Goal: Entertainment & Leisure: Consume media (video, audio)

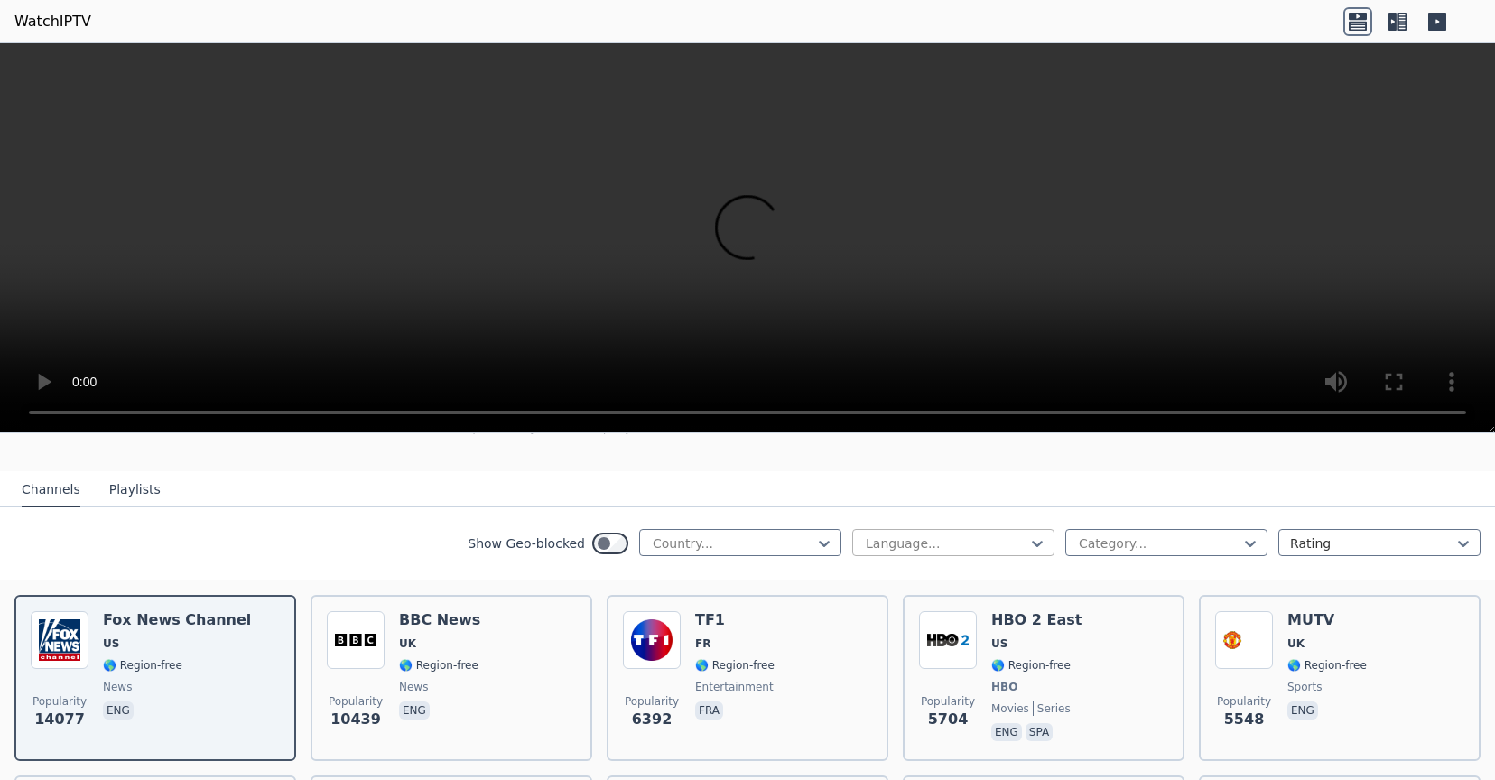
scroll to position [181, 0]
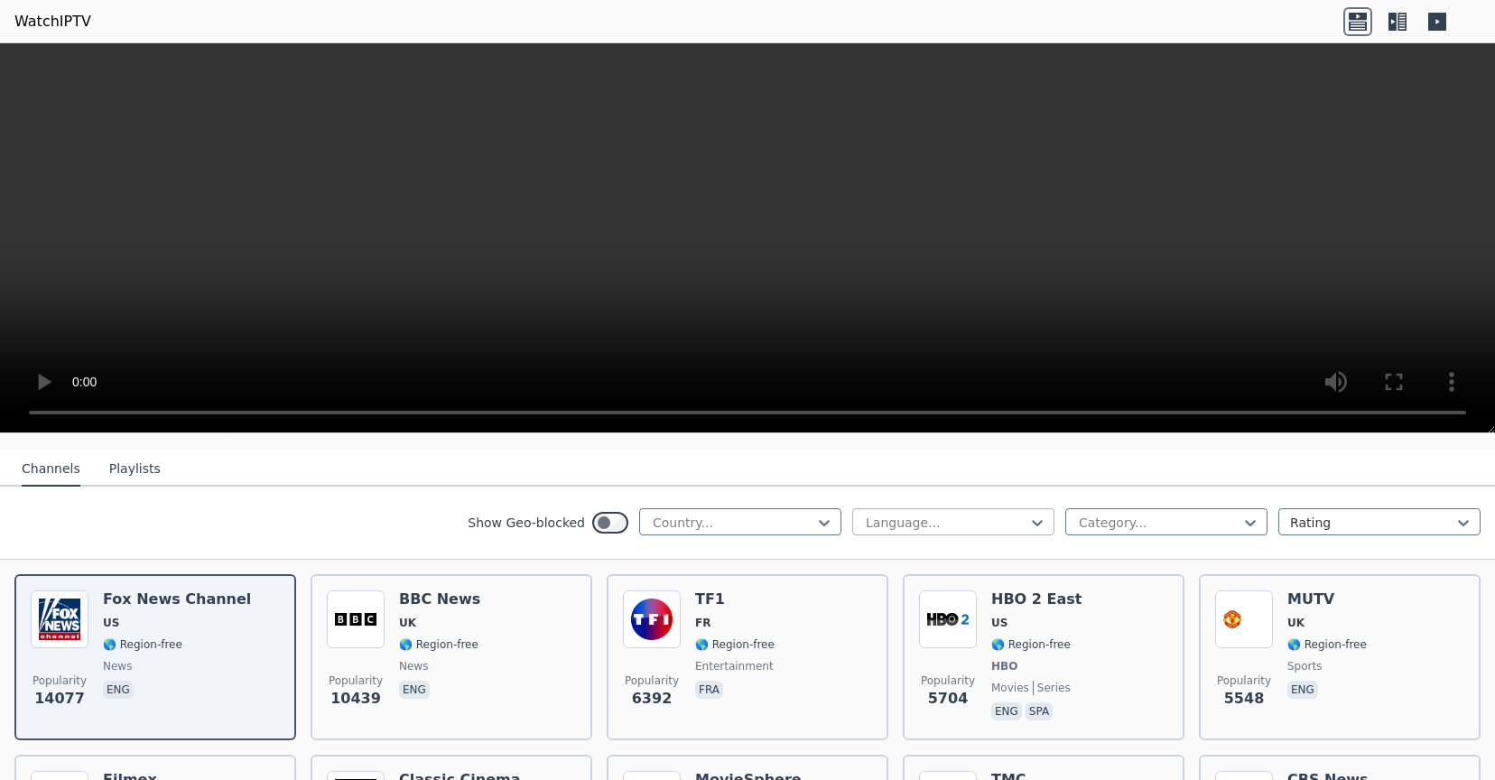
click at [927, 514] on div at bounding box center [946, 523] width 164 height 18
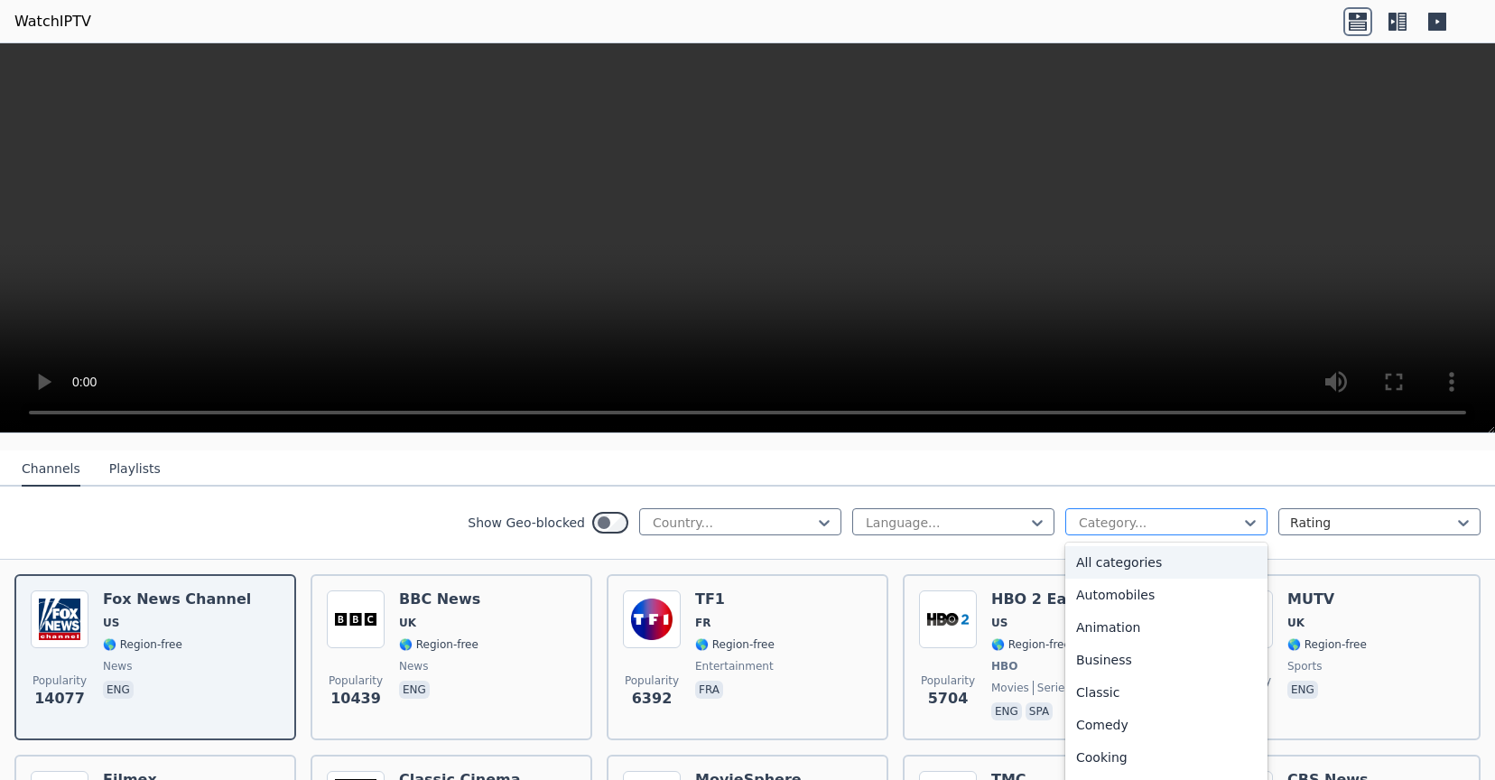
click at [1122, 514] on div at bounding box center [1159, 523] width 164 height 18
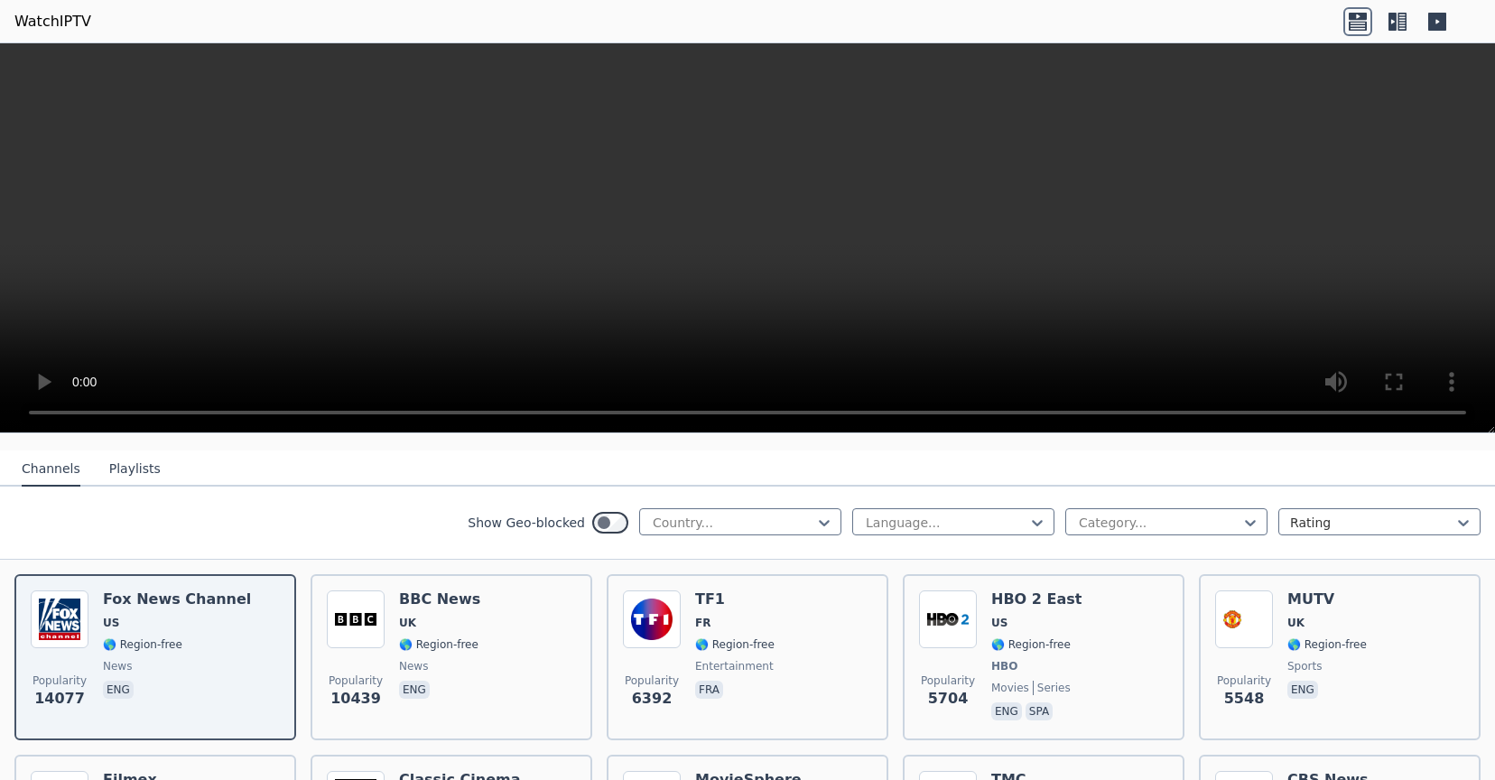
click at [116, 452] on button "Playlists" at bounding box center [134, 469] width 51 height 34
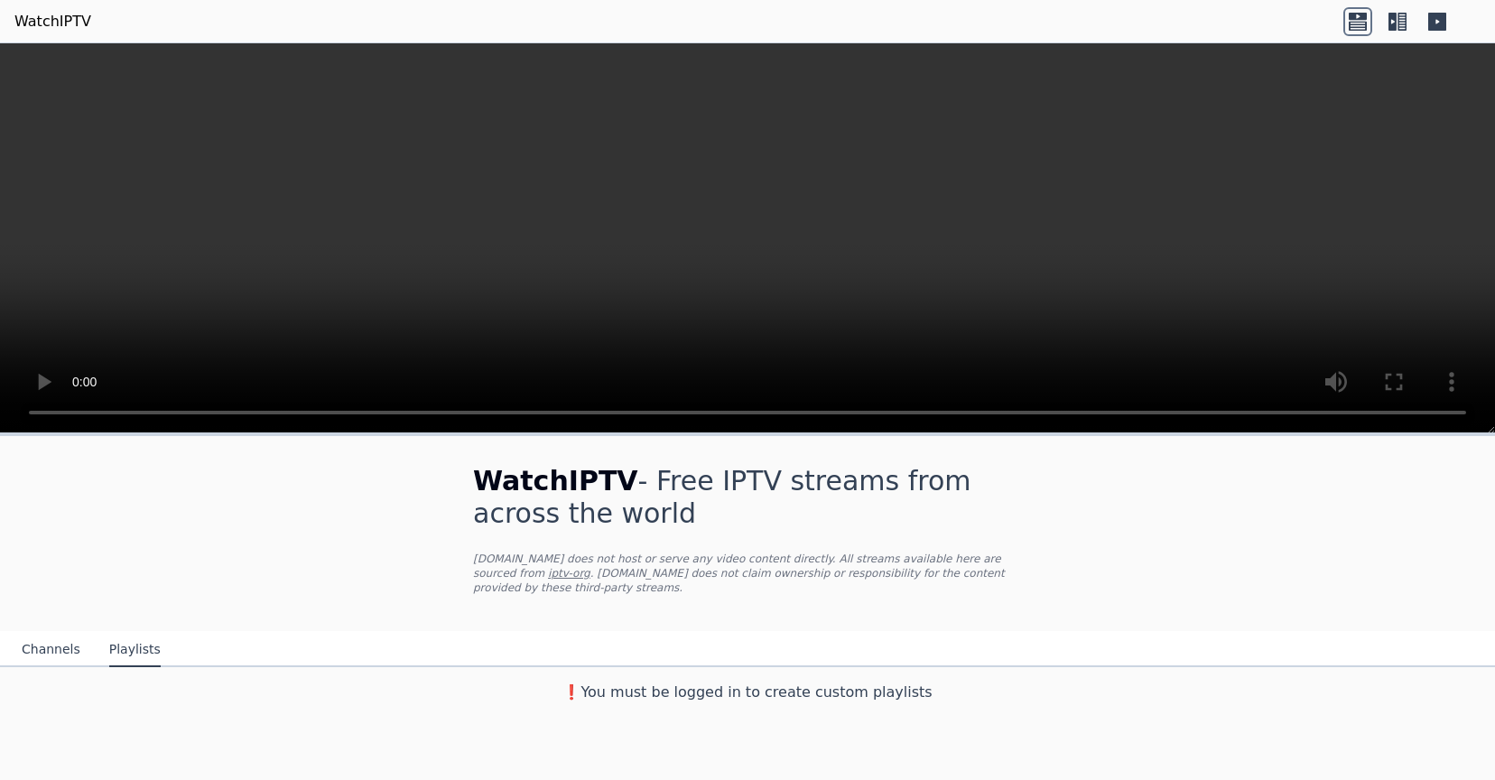
click at [50, 631] on nav "Channels Playlists" at bounding box center [747, 649] width 1495 height 36
click at [49, 633] on button "Channels" at bounding box center [51, 650] width 59 height 34
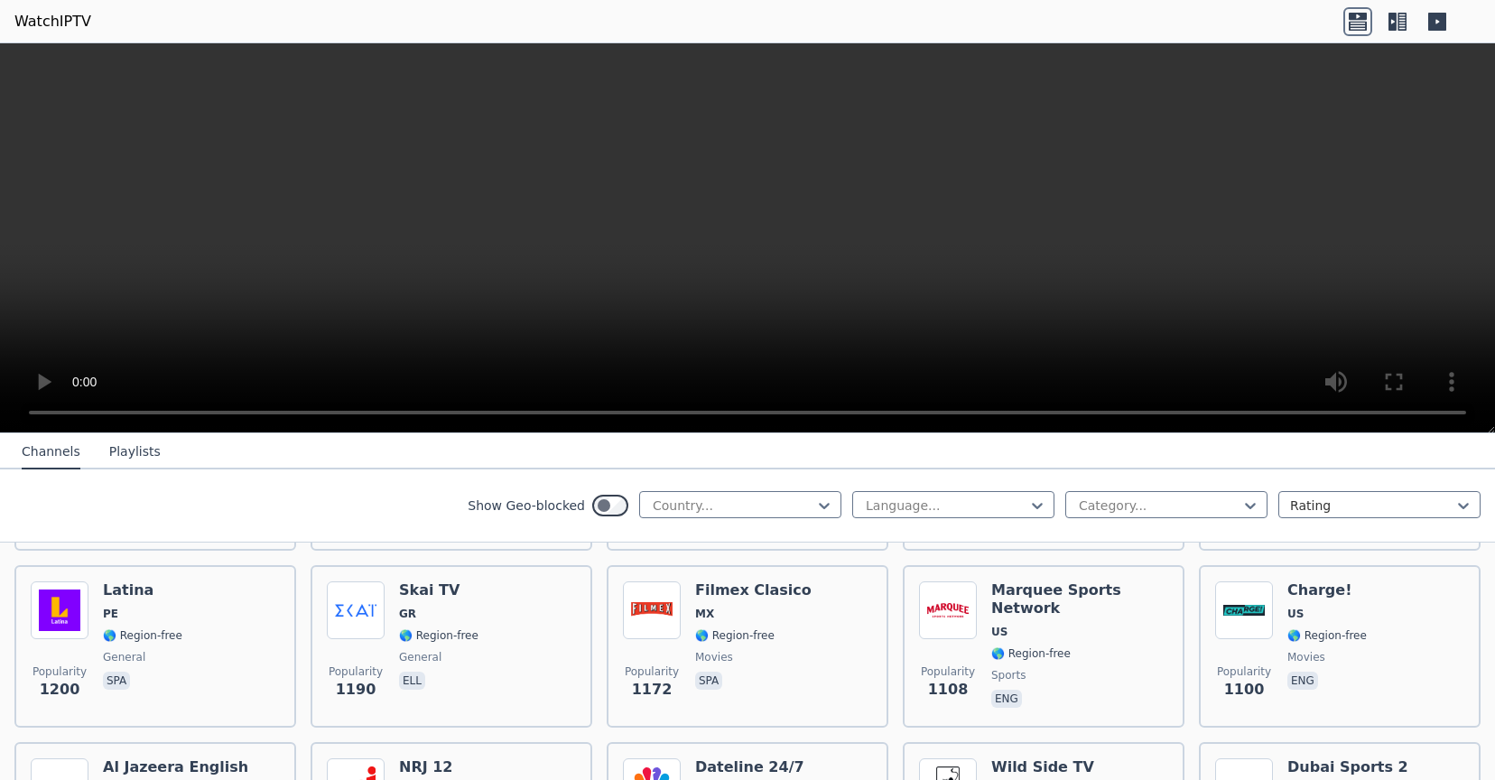
scroll to position [1806, 0]
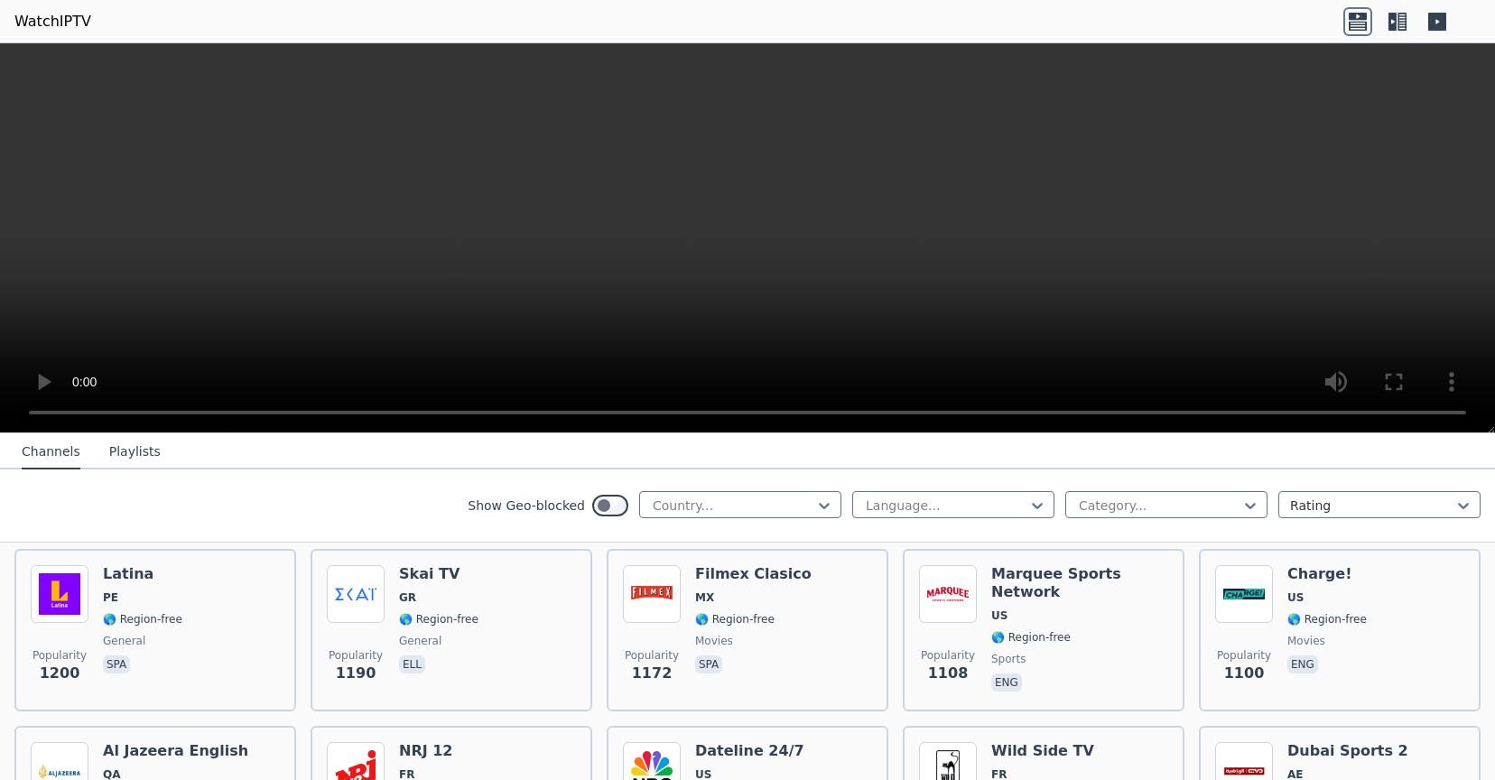
click at [1401, 28] on icon at bounding box center [1397, 21] width 29 height 29
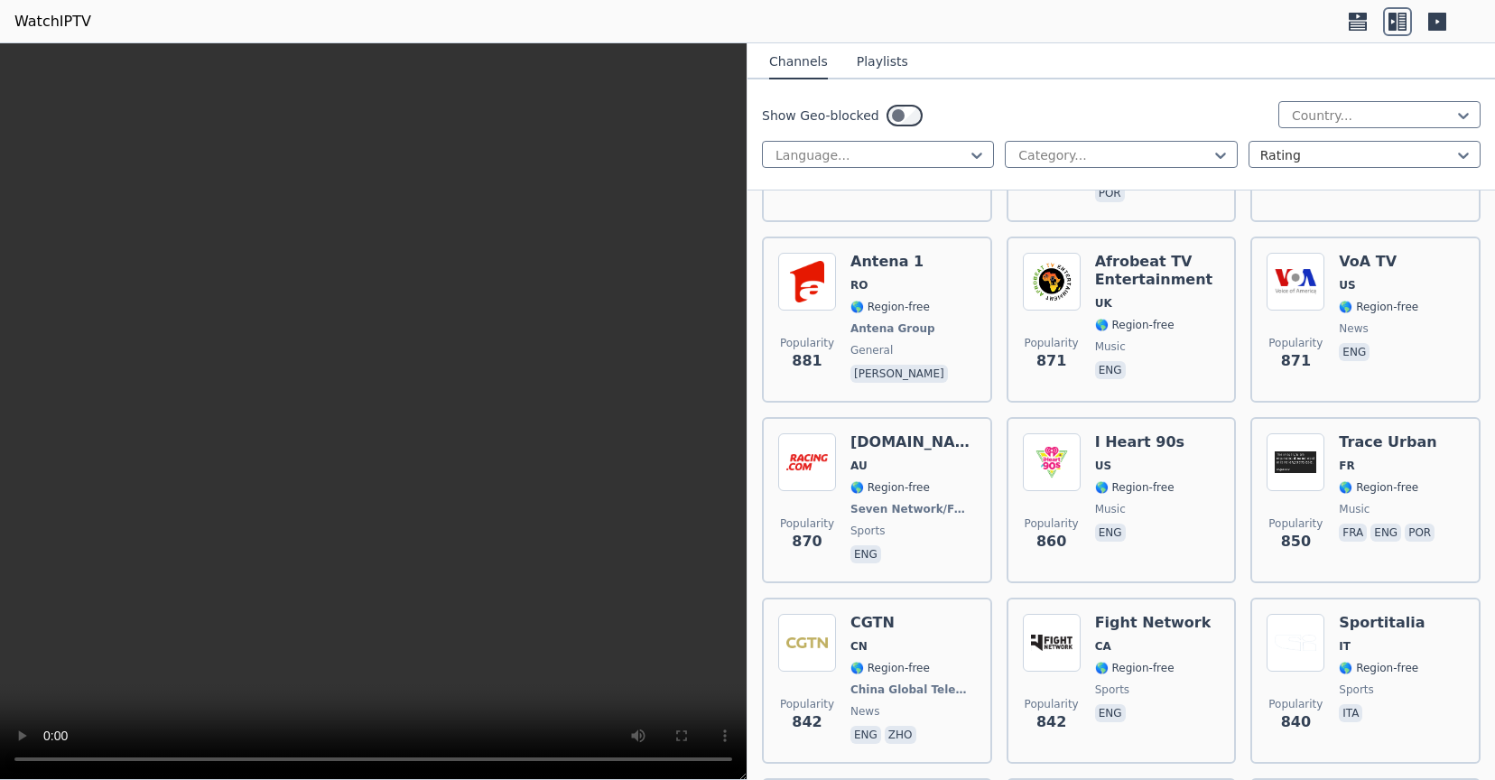
scroll to position [4244, 0]
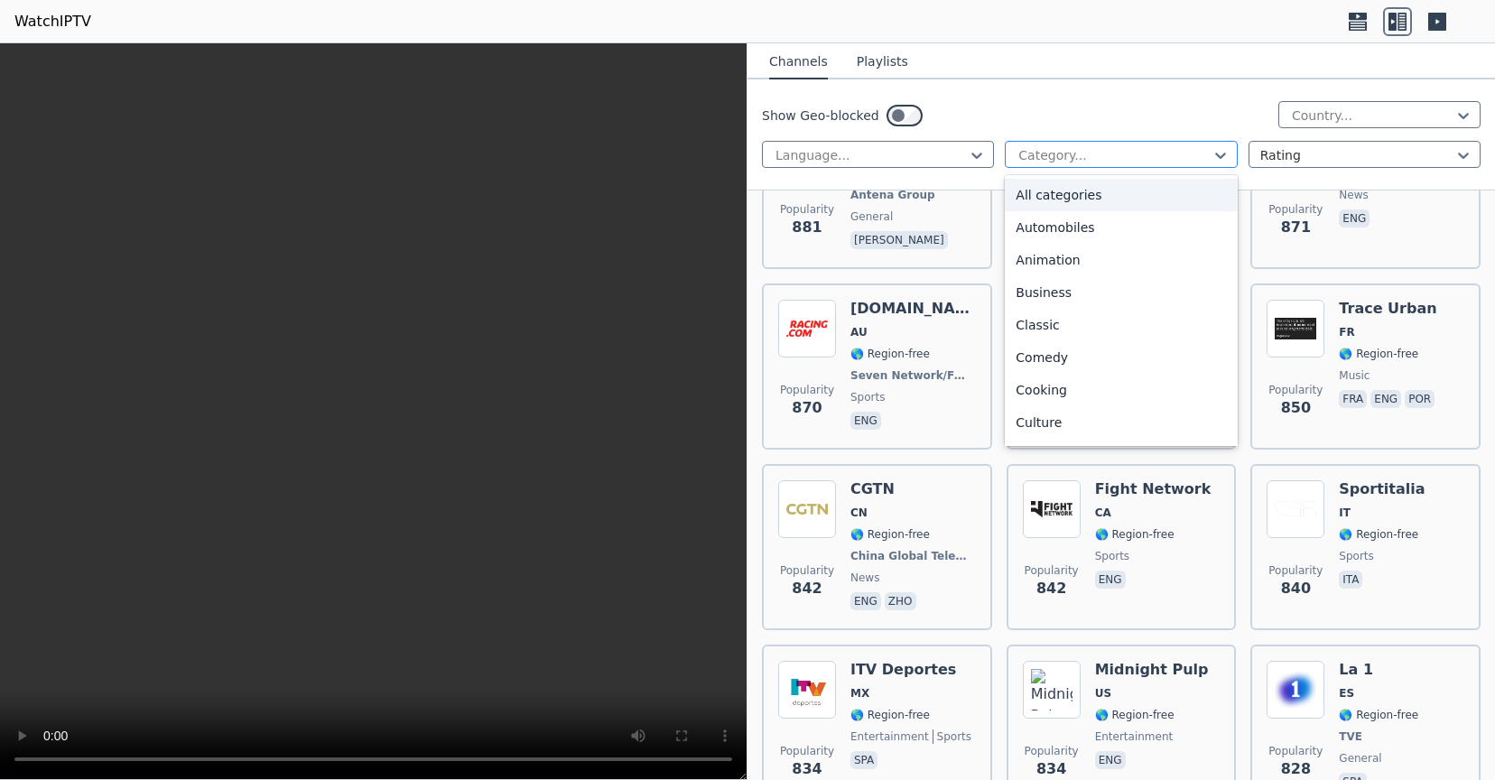
click at [1106, 164] on div "Category..." at bounding box center [1121, 154] width 232 height 27
click at [1099, 376] on div "Cooking" at bounding box center [1121, 390] width 232 height 33
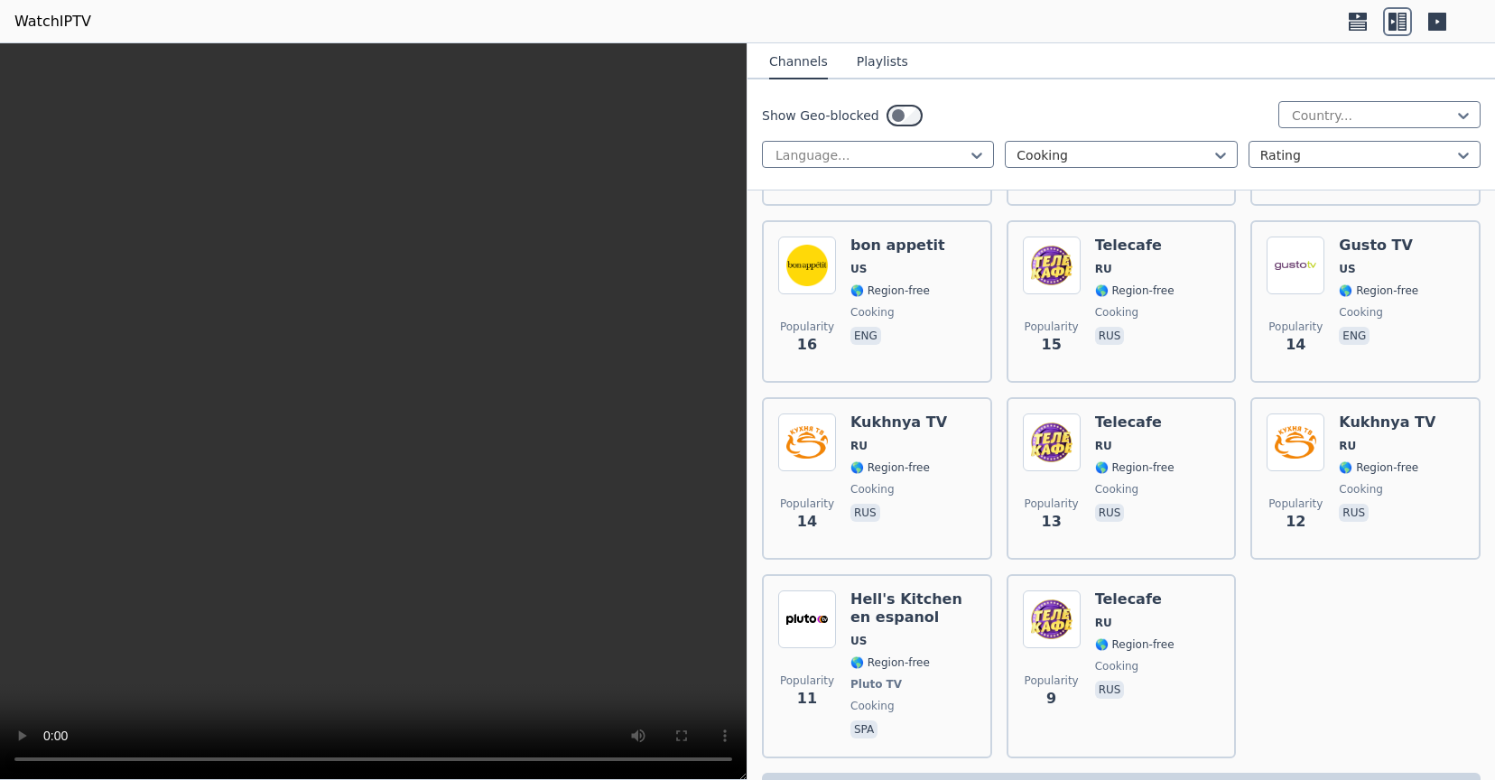
scroll to position [2296, 0]
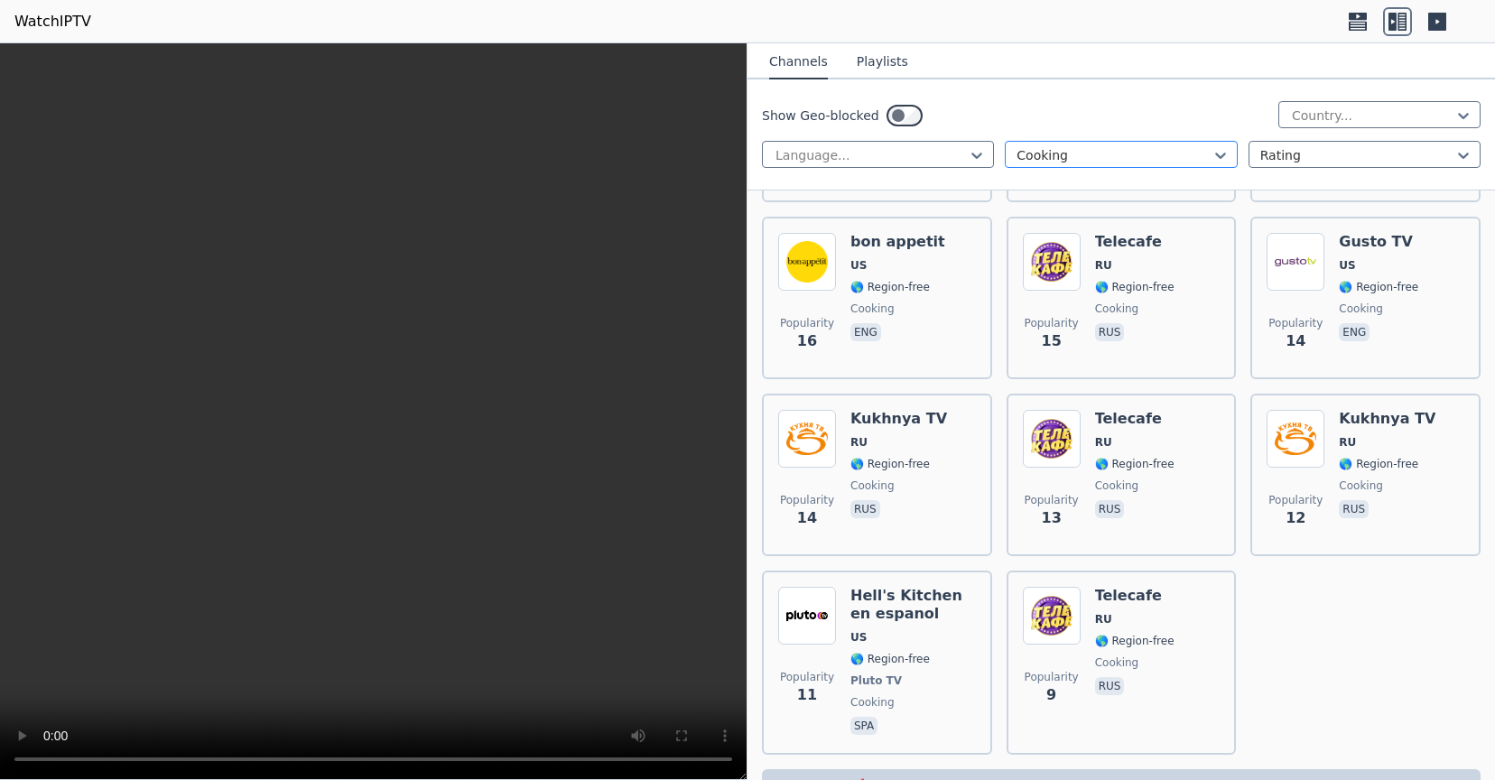
click at [1099, 150] on div at bounding box center [1114, 155] width 194 height 18
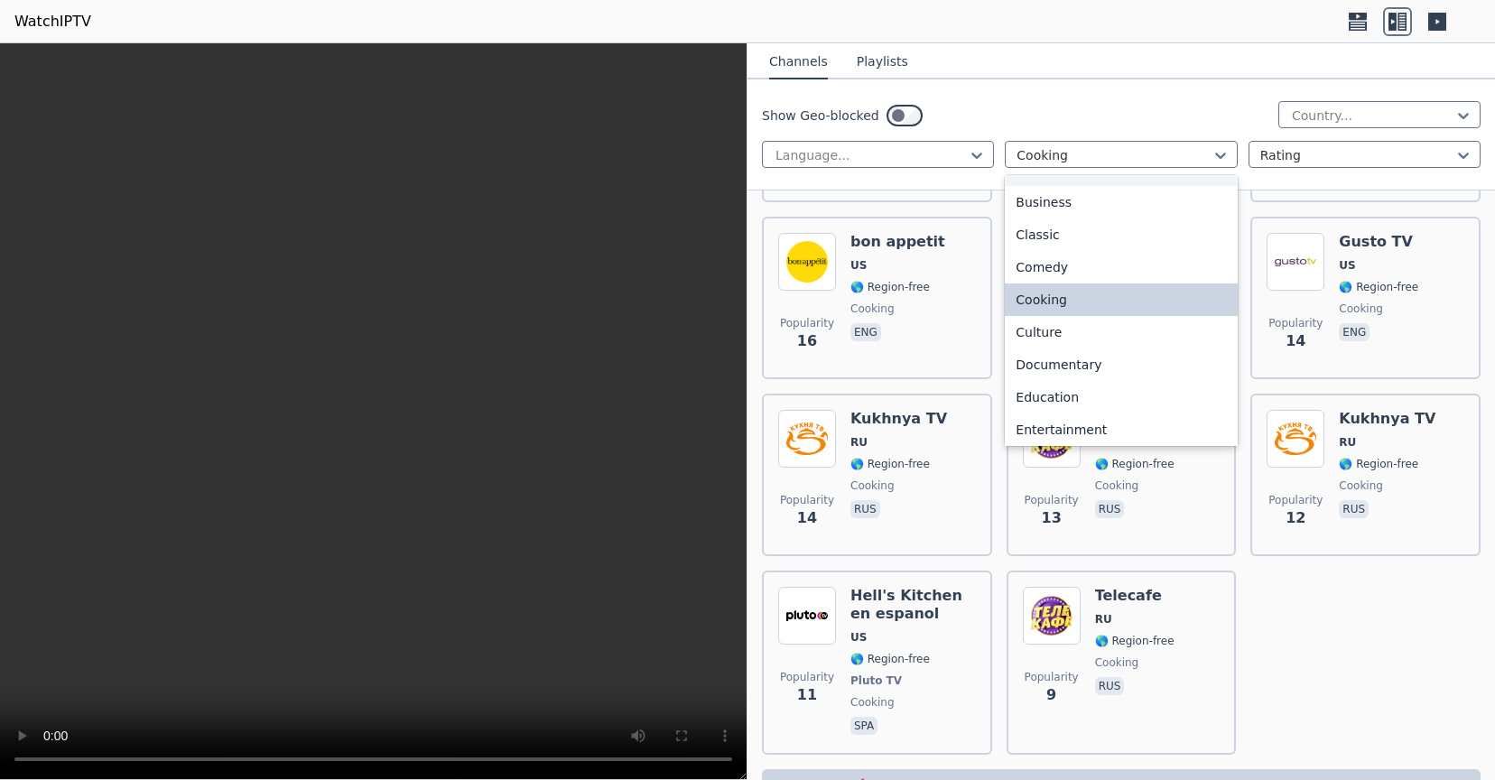
scroll to position [181, 0]
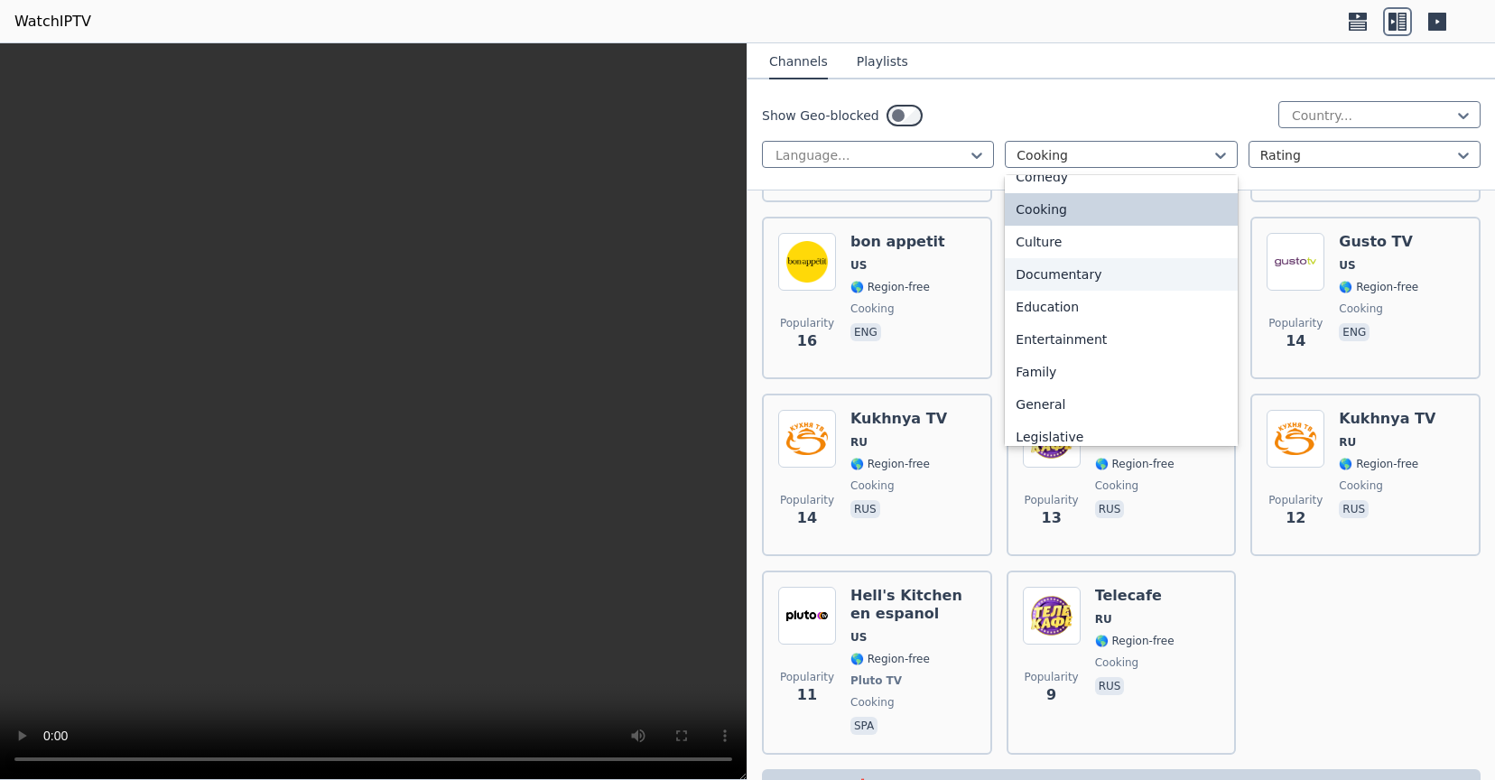
click at [1095, 267] on div "Documentary" at bounding box center [1121, 274] width 232 height 33
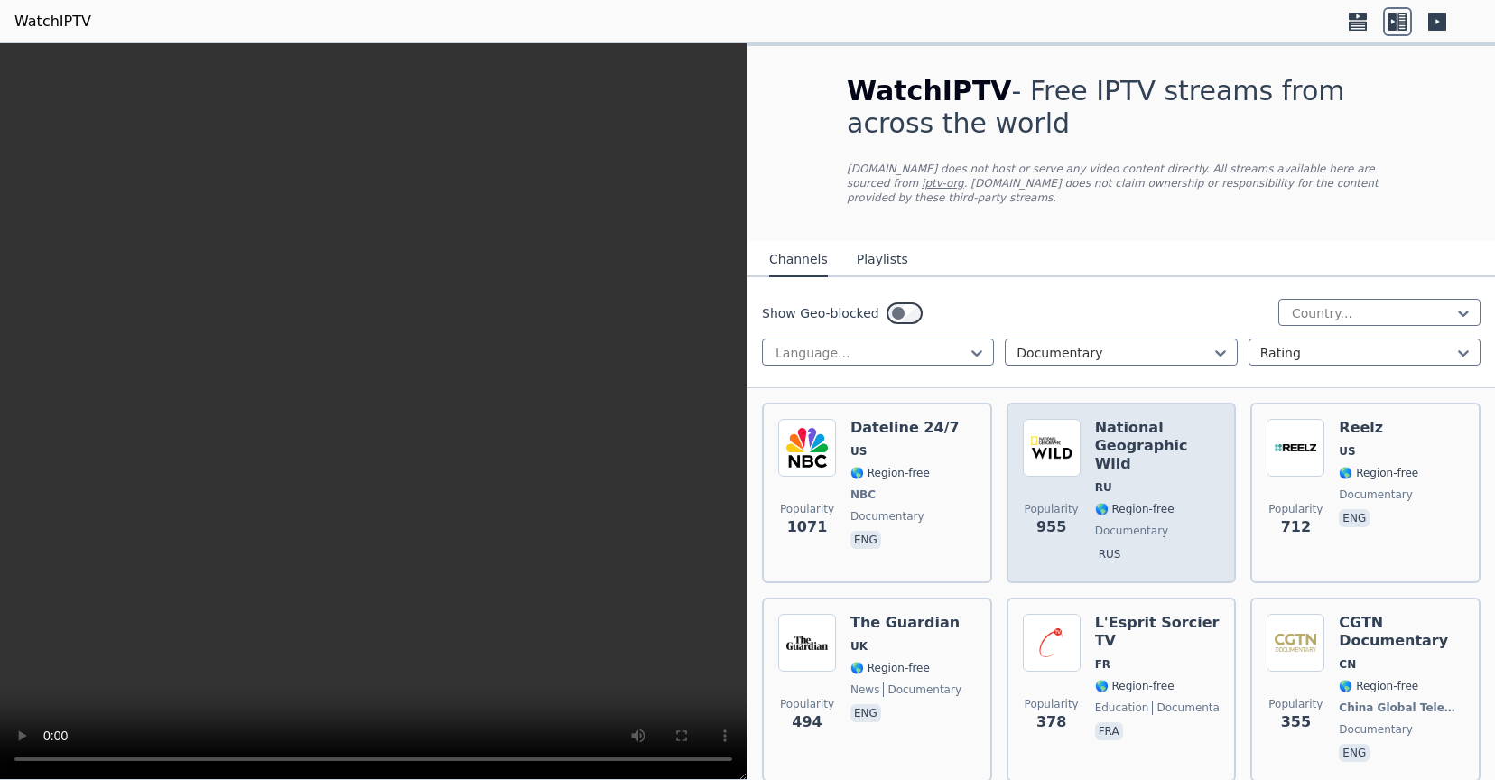
click at [1135, 502] on span "🌎 Region-free" at bounding box center [1134, 509] width 79 height 14
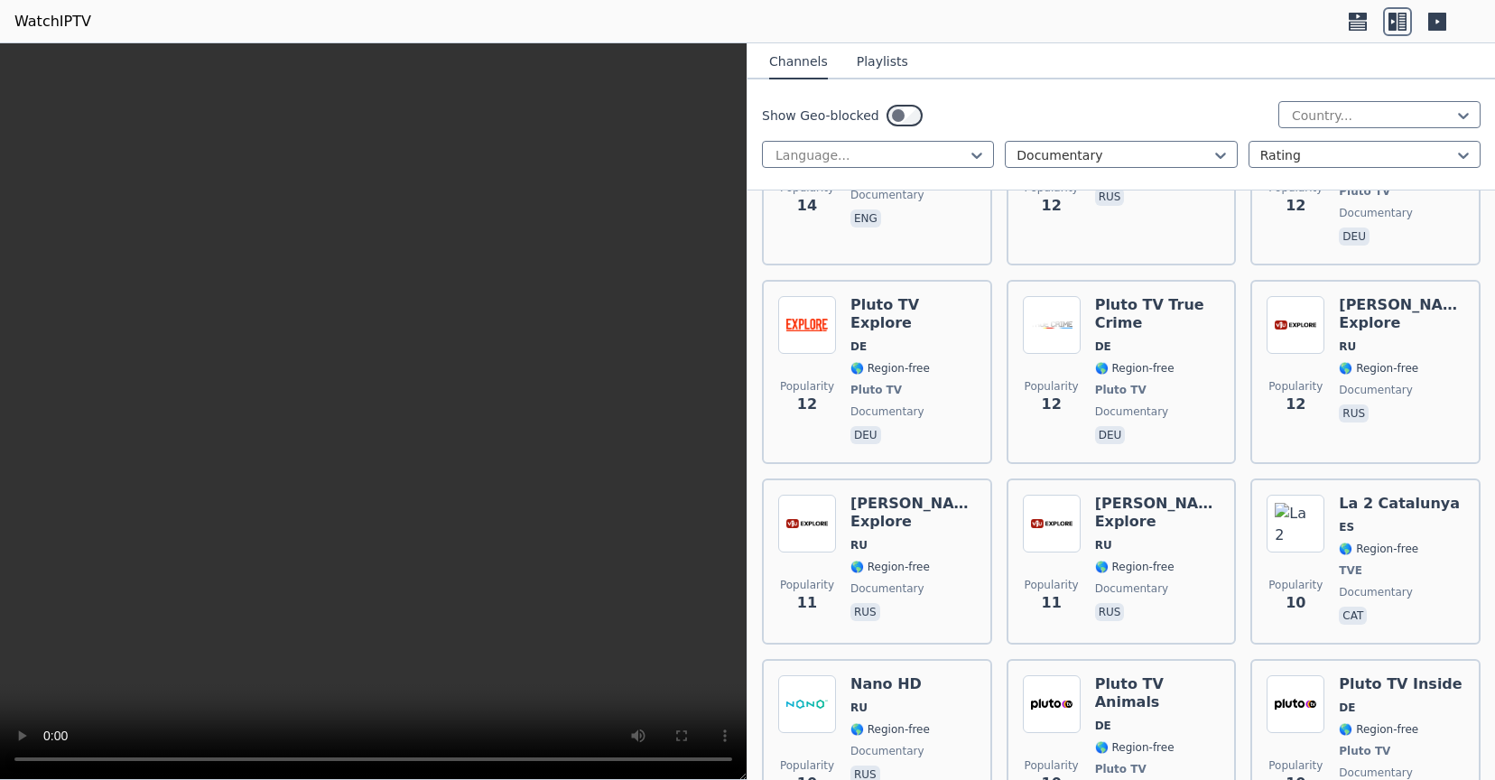
scroll to position [7233, 0]
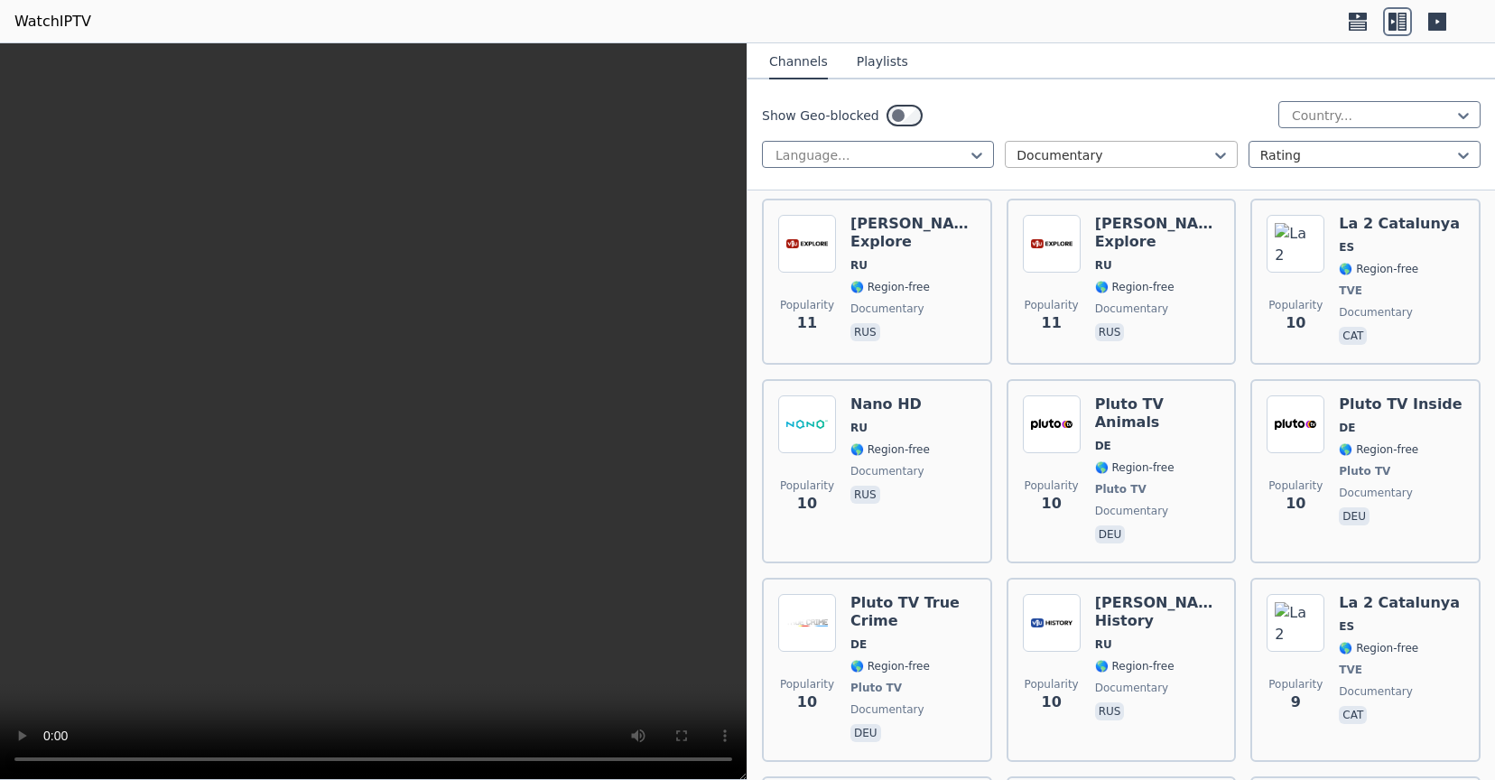
click at [1110, 159] on div at bounding box center [1114, 155] width 194 height 18
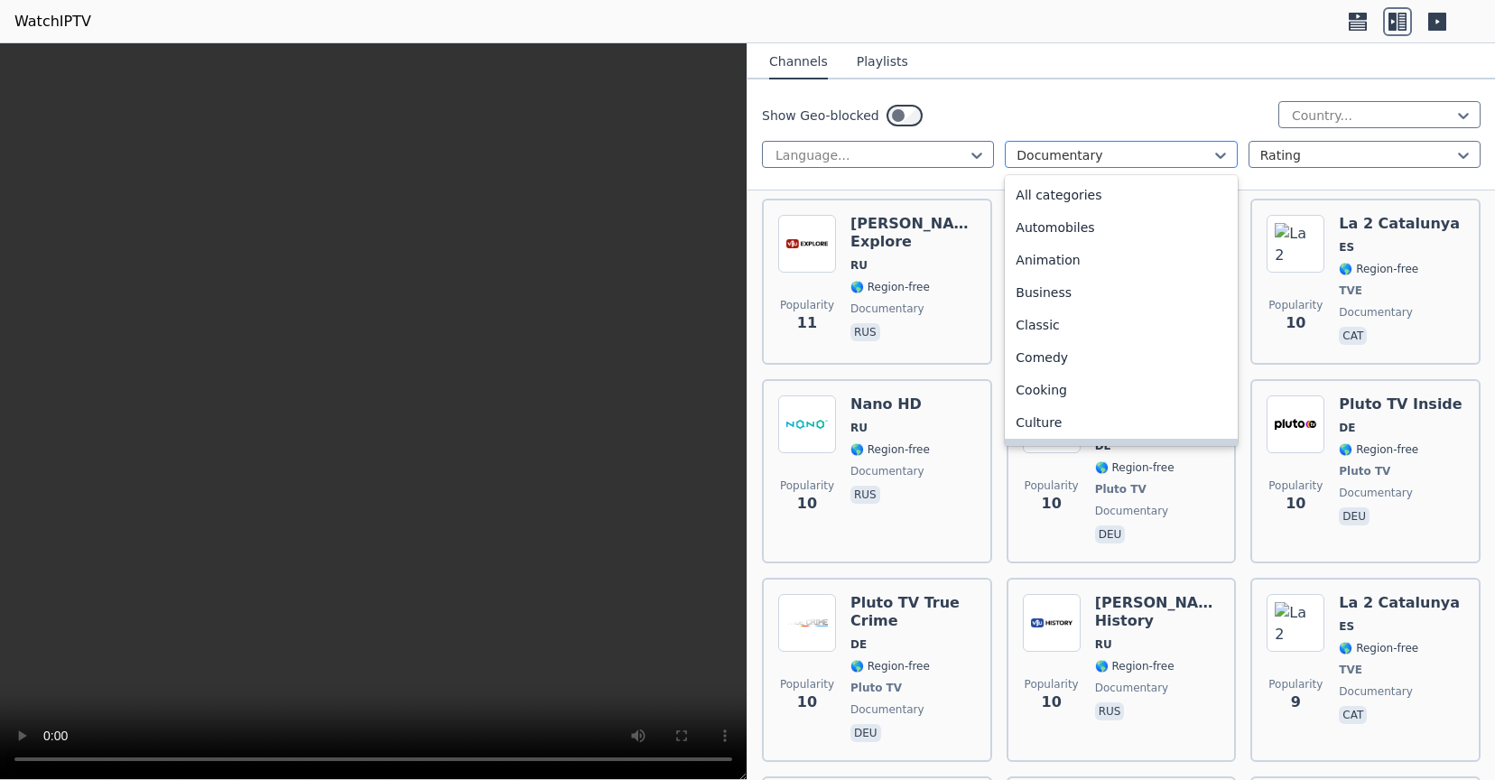
click at [1110, 159] on div at bounding box center [1114, 155] width 194 height 18
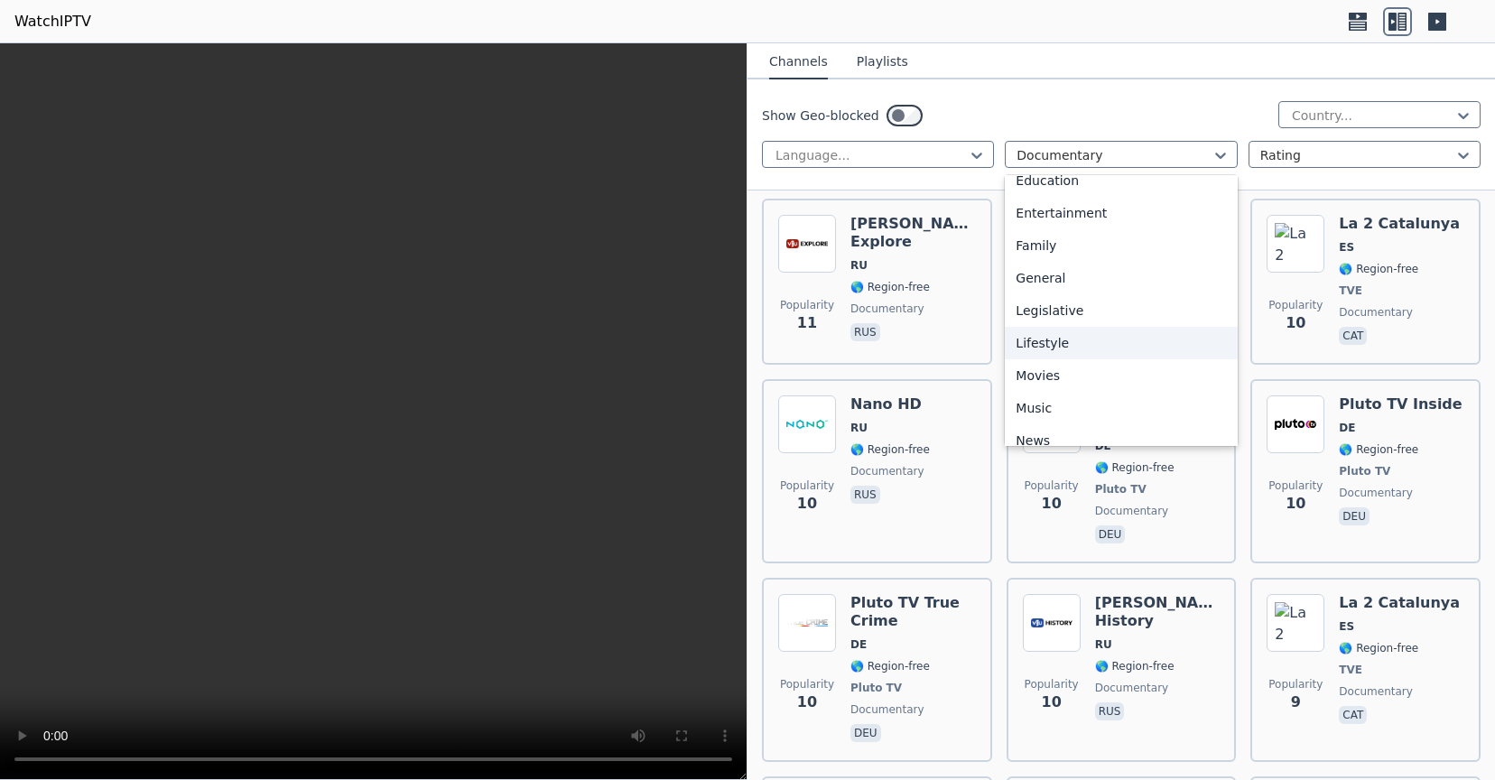
scroll to position [397, 0]
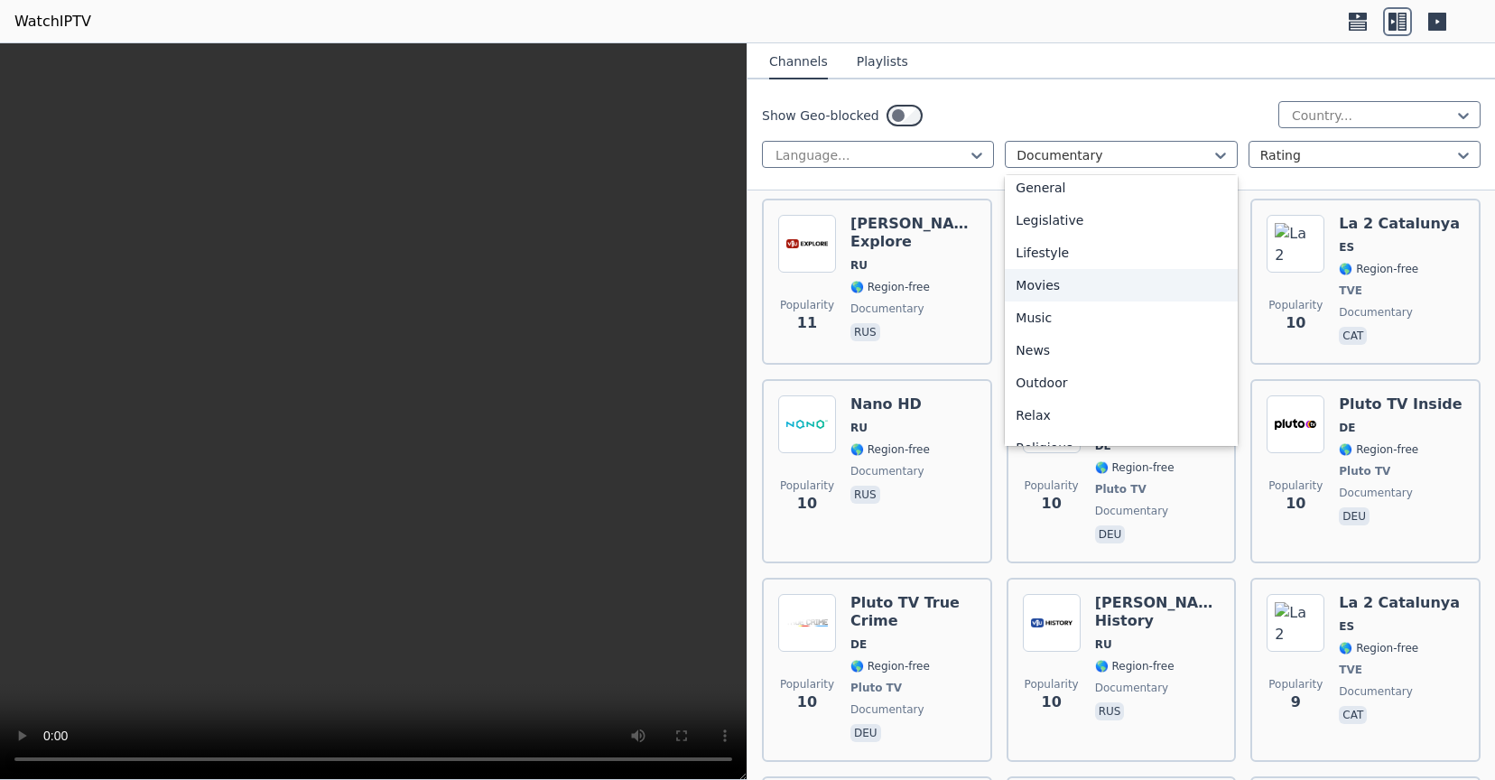
click at [1112, 281] on div "Movies" at bounding box center [1121, 285] width 232 height 33
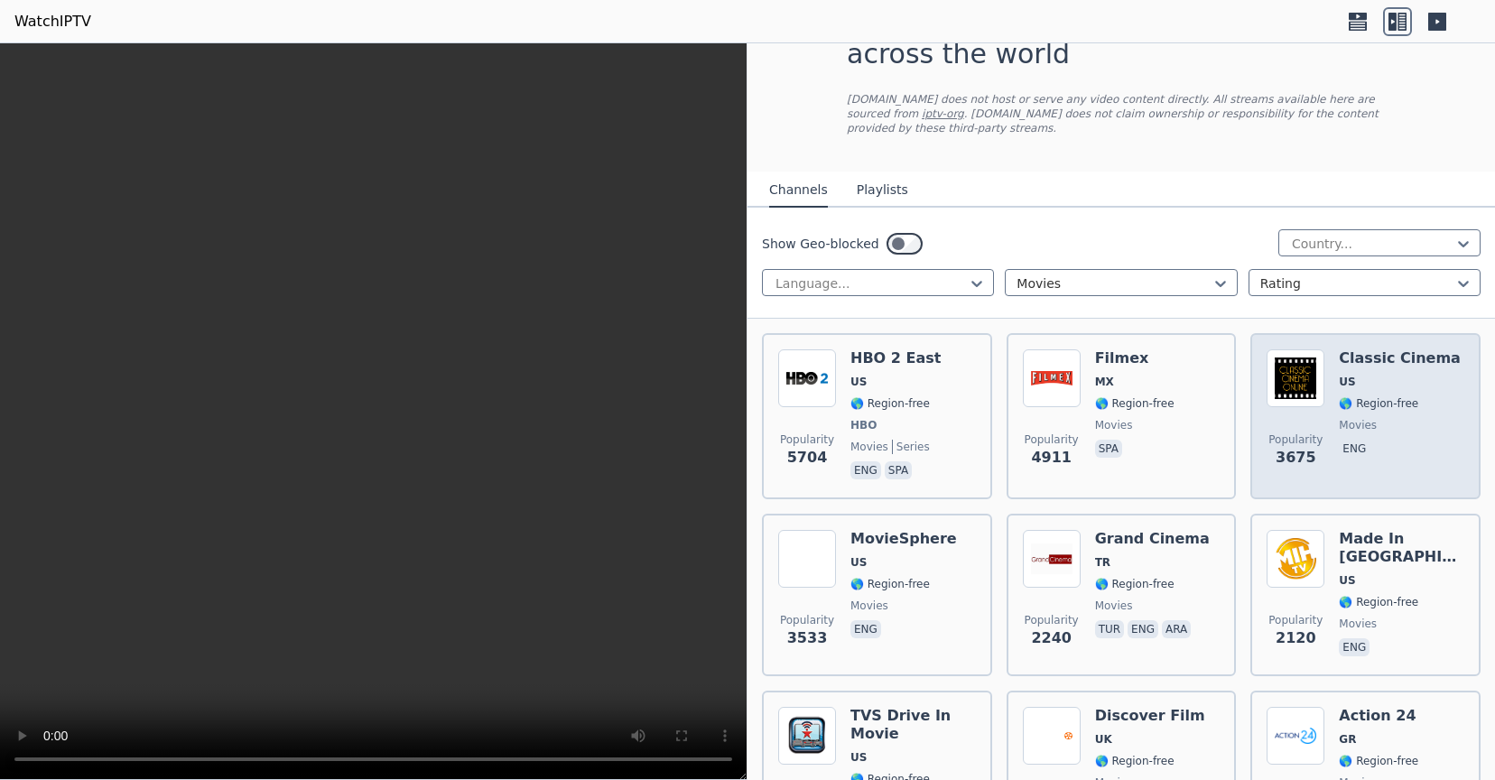
scroll to position [90, 0]
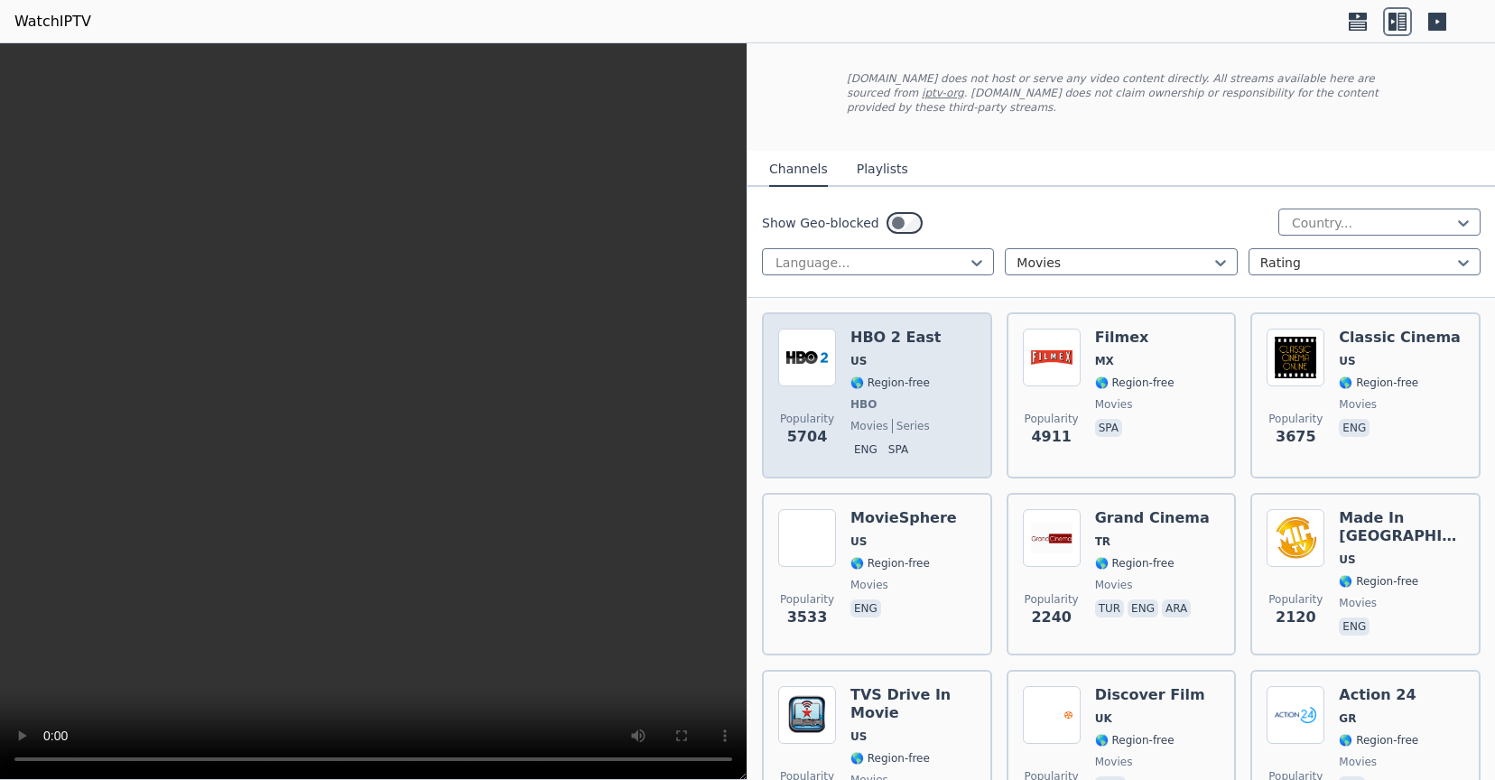
click at [937, 345] on div "Popularity 5704 HBO 2 East US 🌎 Region-free HBO movies series eng spa" at bounding box center [877, 396] width 198 height 134
click at [936, 349] on div "Popularity 5704 HBO 2 East US 🌎 Region-free HBO movies series eng spa" at bounding box center [877, 396] width 198 height 134
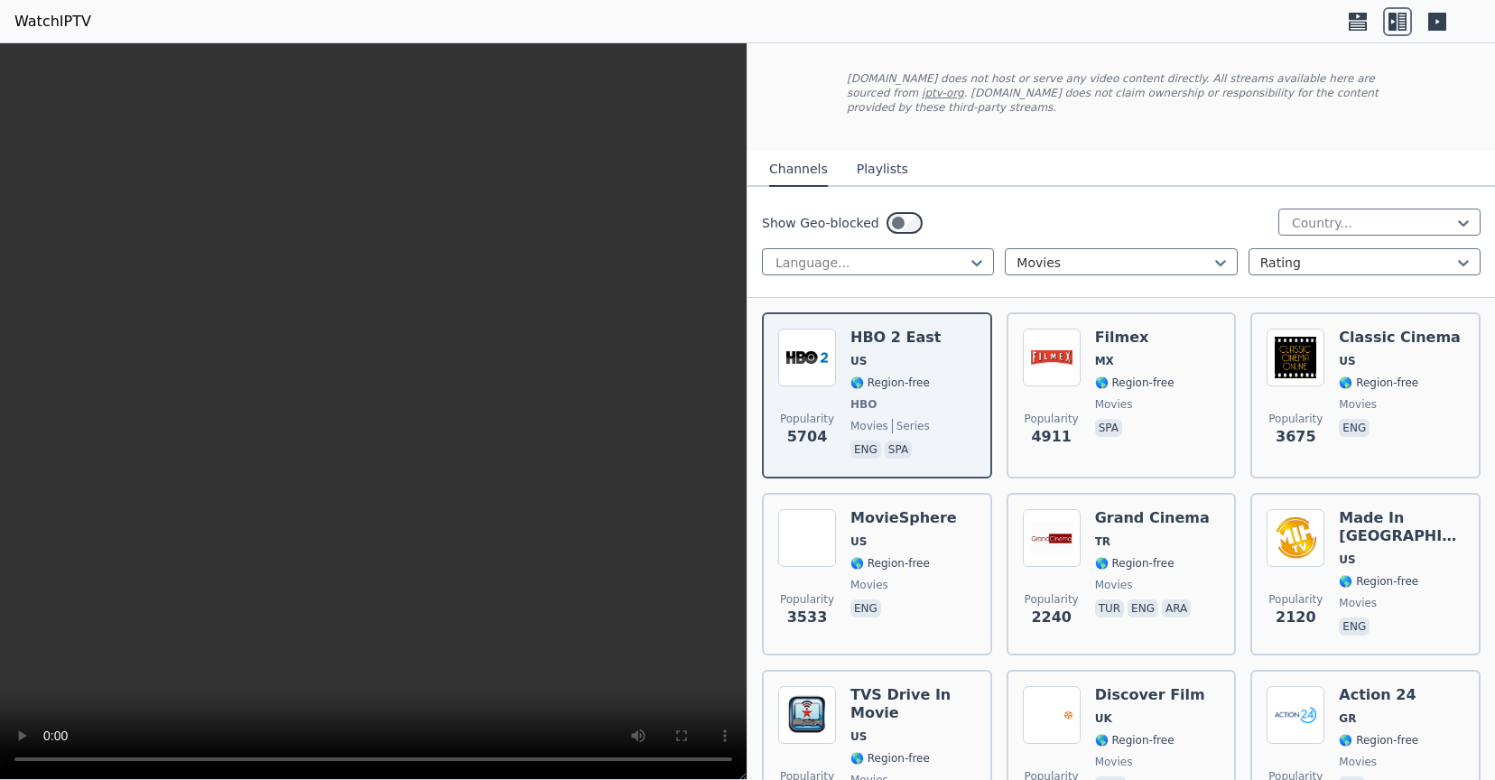
click at [1132, 151] on nav "Channels Playlists" at bounding box center [1122, 169] width 748 height 36
click at [545, 123] on video at bounding box center [373, 411] width 747 height 737
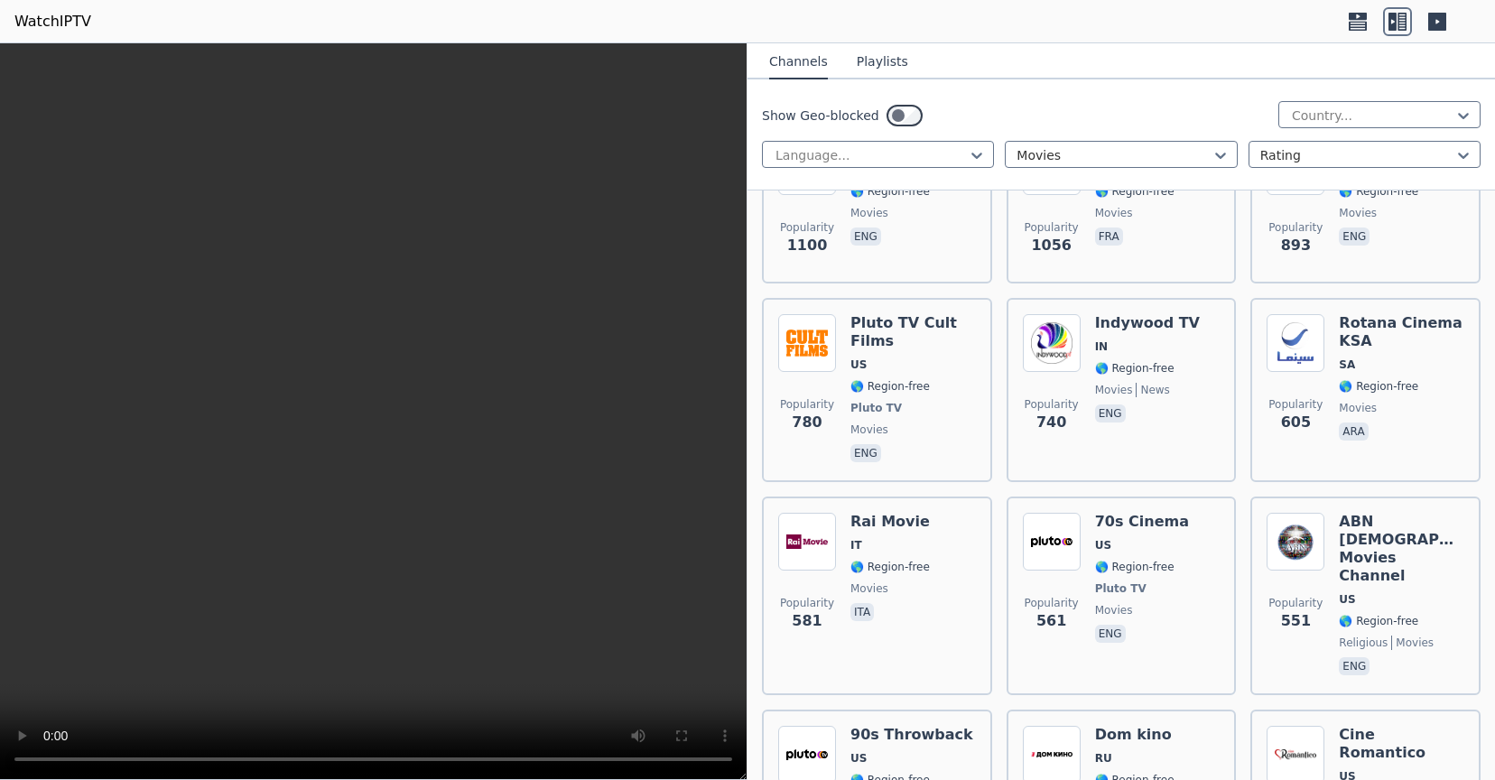
scroll to position [1063, 0]
